Goal: Task Accomplishment & Management: Manage account settings

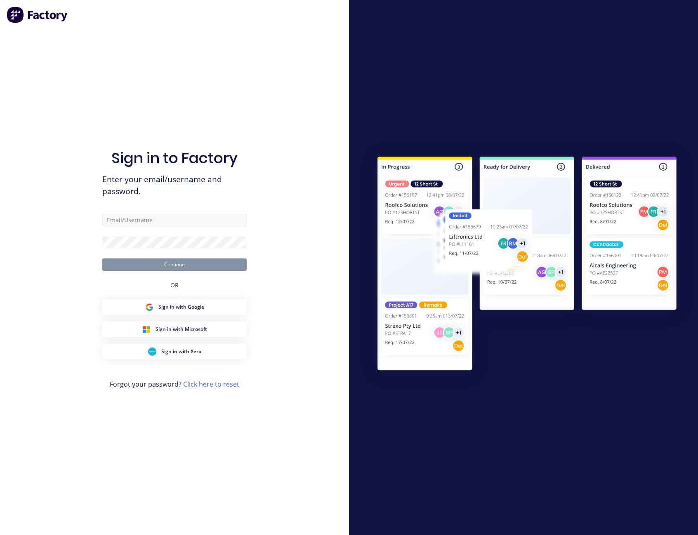
click at [172, 219] on input "text" at bounding box center [174, 220] width 144 height 12
type input "[PERSON_NAME][EMAIL_ADDRESS][PERSON_NAME][DOMAIN_NAME]"
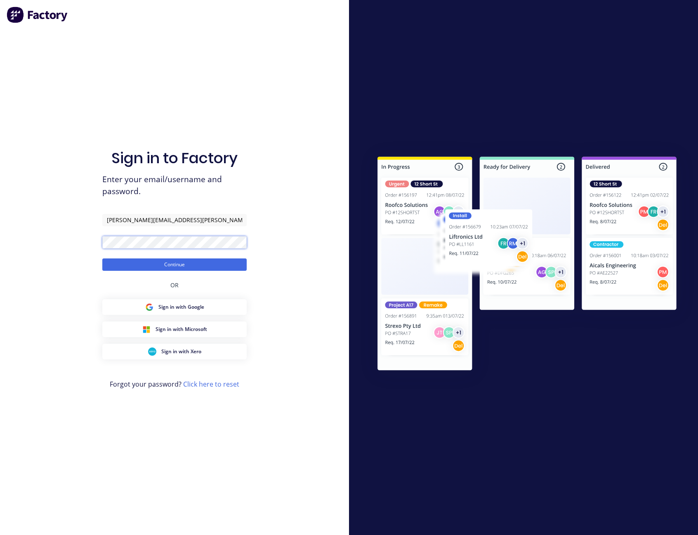
click at [102, 259] on button "Continue" at bounding box center [174, 265] width 144 height 12
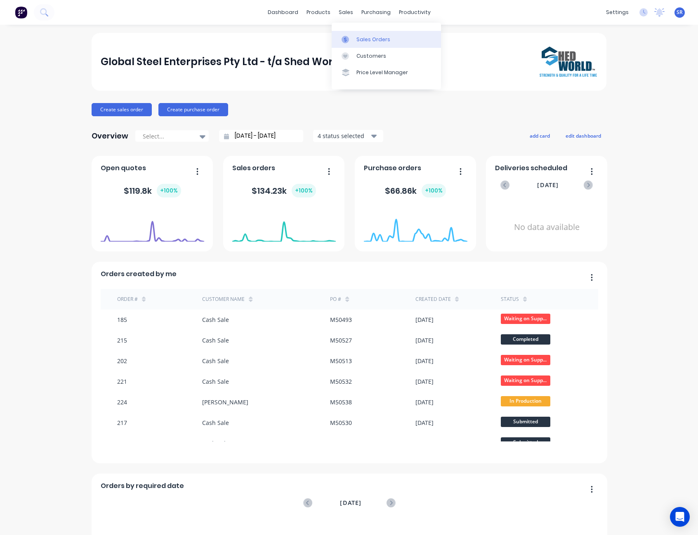
click at [370, 42] on div "Sales Orders" at bounding box center [373, 39] width 34 height 7
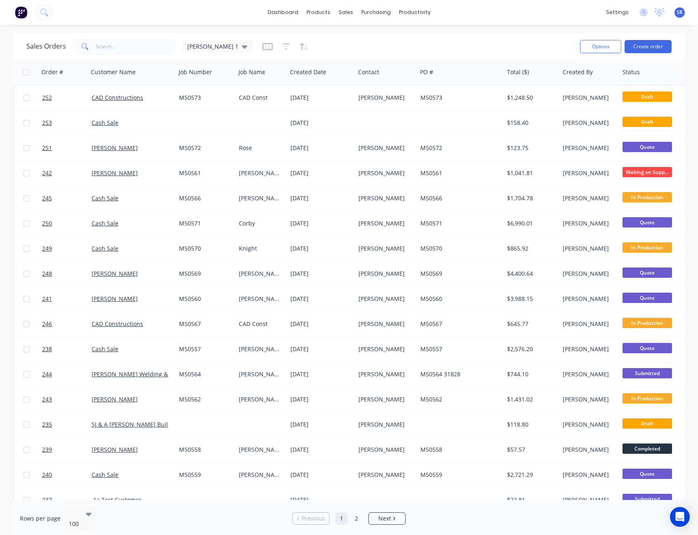
click at [331, 38] on div "Sales Orders [PERSON_NAME] 1" at bounding box center [299, 46] width 547 height 20
